Goal: Navigation & Orientation: Understand site structure

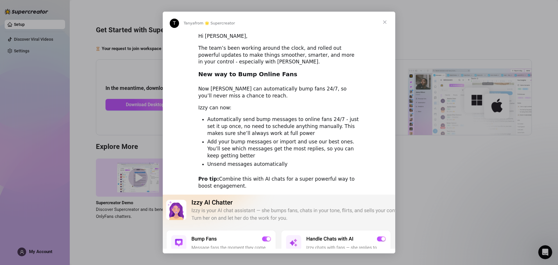
click at [386, 22] on span "Close" at bounding box center [384, 22] width 21 height 21
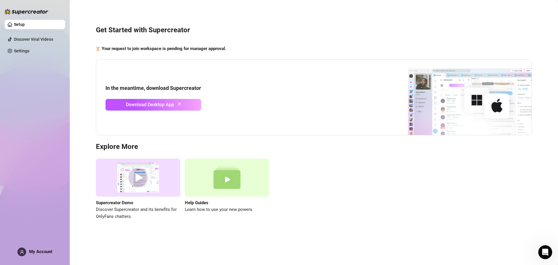
click at [265, 39] on div "Get Started with Supercreator Your request to join workspace is pending for man…" at bounding box center [314, 119] width 477 height 231
click at [119, 26] on h3 "Get Started with Supercreator" at bounding box center [314, 30] width 436 height 9
